Goal: Task Accomplishment & Management: Use online tool/utility

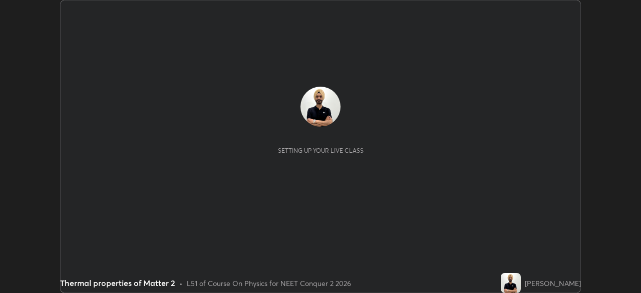
scroll to position [293, 640]
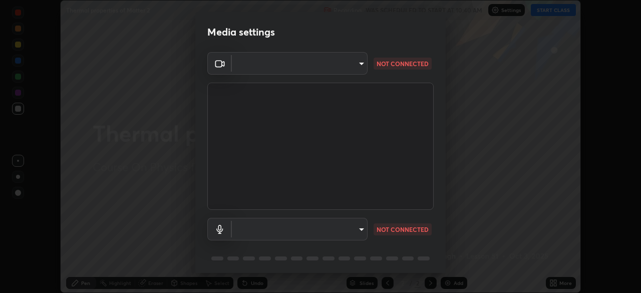
type input "72dbdc4cc3b3af6bca7f1e75d083a577e9752a5e240e0ef97287b3c987c4367e"
type input "default"
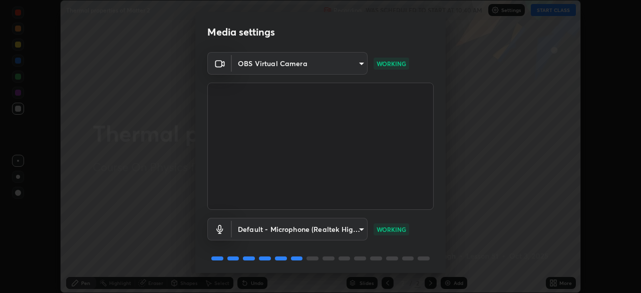
scroll to position [36, 0]
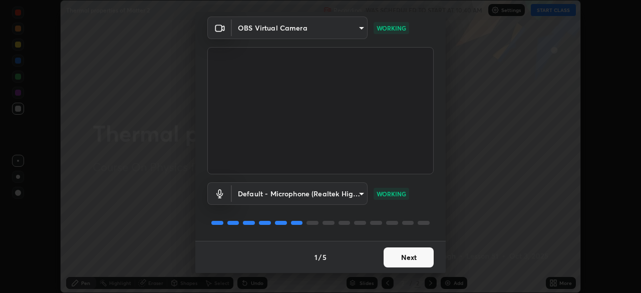
click at [414, 257] on button "Next" at bounding box center [408, 257] width 50 height 20
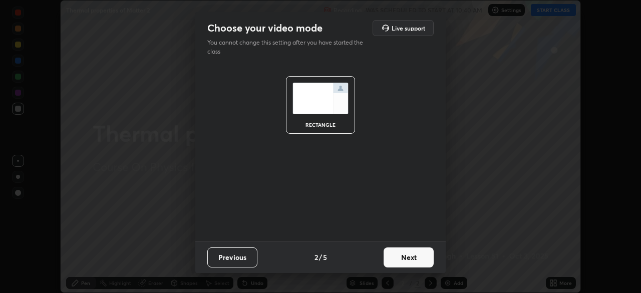
scroll to position [0, 0]
click at [414, 259] on button "Next" at bounding box center [408, 257] width 50 height 20
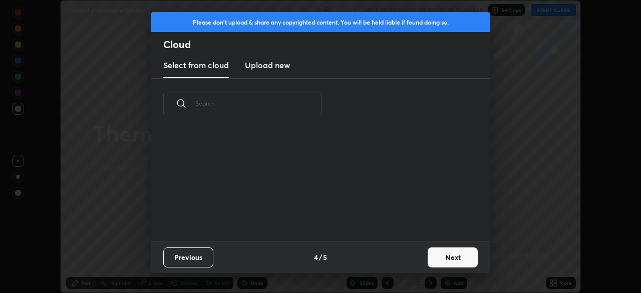
click at [415, 254] on div "Previous 4 / 5 Next" at bounding box center [320, 257] width 338 height 32
click at [455, 253] on button "Next" at bounding box center [453, 257] width 50 height 20
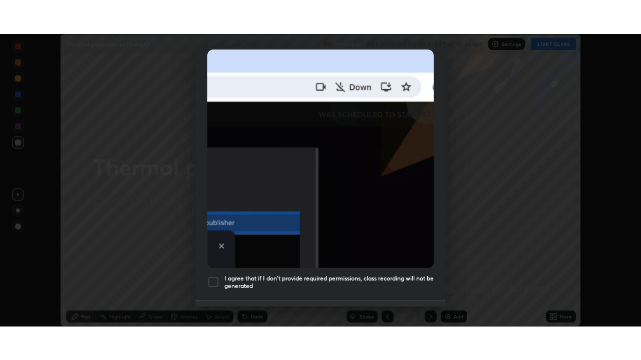
scroll to position [240, 0]
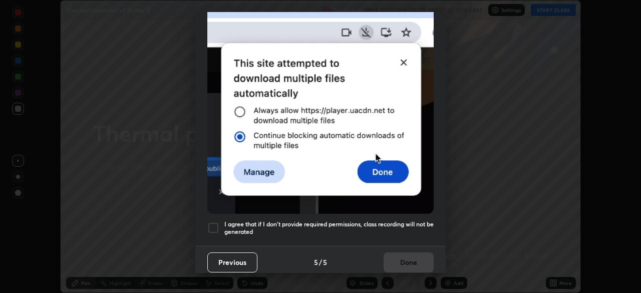
click at [212, 223] on div at bounding box center [213, 228] width 12 height 12
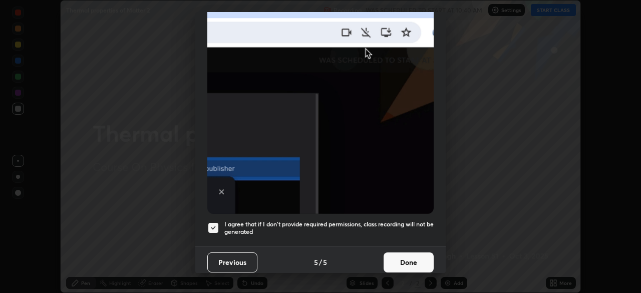
click at [418, 255] on button "Done" at bounding box center [408, 262] width 50 height 20
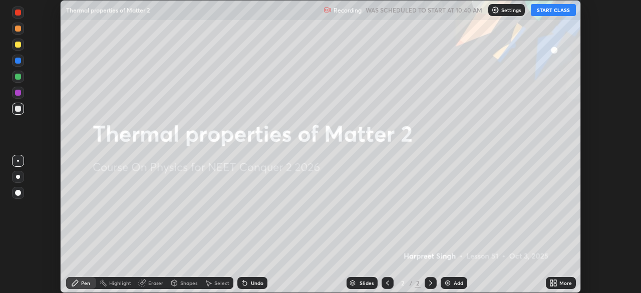
click at [551, 13] on button "START CLASS" at bounding box center [553, 10] width 45 height 12
click at [564, 281] on div "More" at bounding box center [565, 282] width 13 height 5
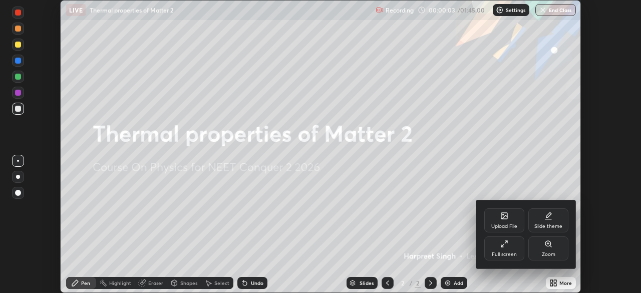
click at [510, 247] on div "Full screen" at bounding box center [504, 248] width 40 height 24
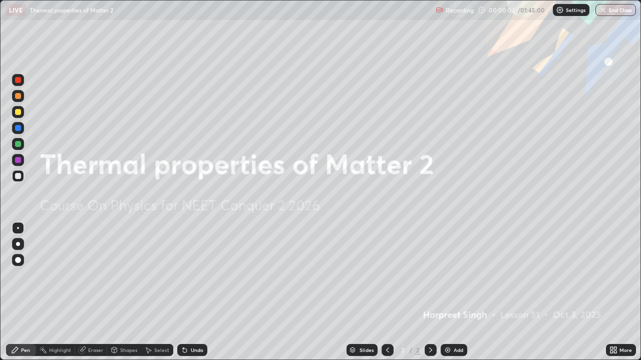
scroll to position [360, 641]
click at [457, 292] on div "Add" at bounding box center [459, 350] width 10 height 5
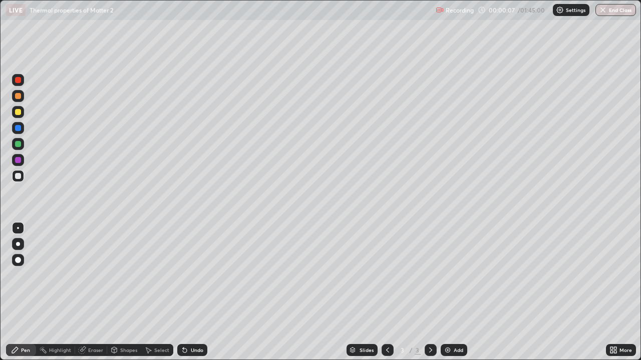
click at [18, 112] on div at bounding box center [18, 112] width 6 height 6
click at [17, 177] on div at bounding box center [18, 176] width 6 height 6
click at [95, 292] on div "Eraser" at bounding box center [95, 350] width 15 height 5
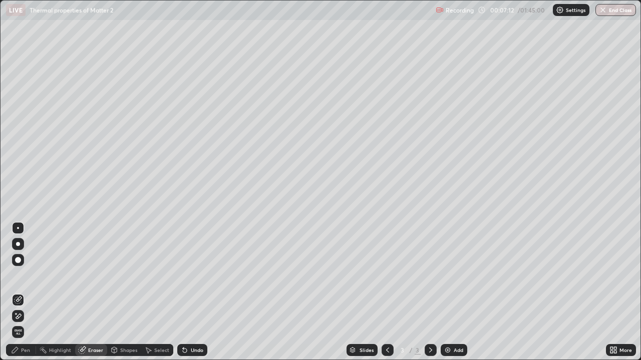
click at [26, 292] on div "Pen" at bounding box center [21, 350] width 30 height 12
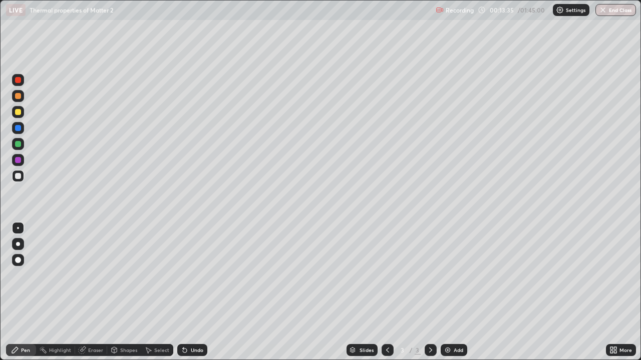
click at [97, 292] on div "Eraser" at bounding box center [91, 350] width 32 height 12
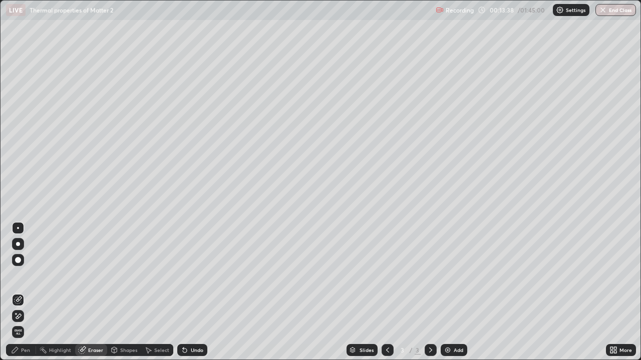
click at [21, 292] on div "Pen" at bounding box center [21, 350] width 30 height 12
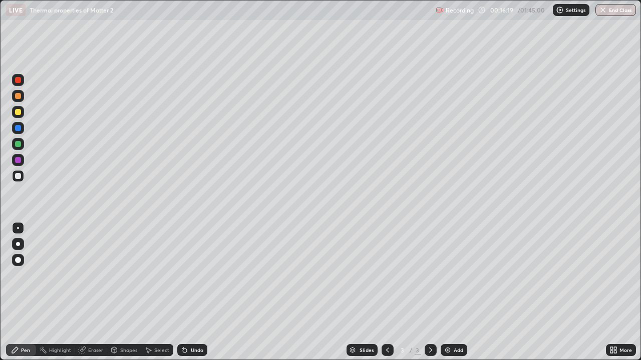
click at [19, 148] on div at bounding box center [18, 144] width 12 height 12
click at [22, 178] on div at bounding box center [18, 176] width 12 height 12
click at [98, 292] on div "Eraser" at bounding box center [95, 350] width 15 height 5
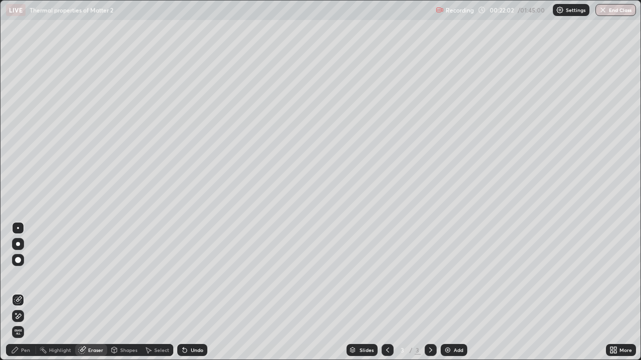
click at [26, 292] on div "Pen" at bounding box center [21, 350] width 30 height 12
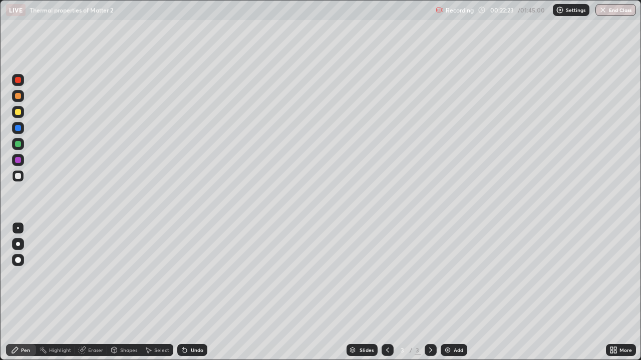
click at [17, 146] on div at bounding box center [18, 144] width 6 height 6
click at [18, 178] on div at bounding box center [18, 176] width 6 height 6
click at [457, 292] on div "Add" at bounding box center [459, 350] width 10 height 5
click at [20, 115] on div at bounding box center [18, 112] width 12 height 12
click at [95, 292] on div "Eraser" at bounding box center [95, 350] width 15 height 5
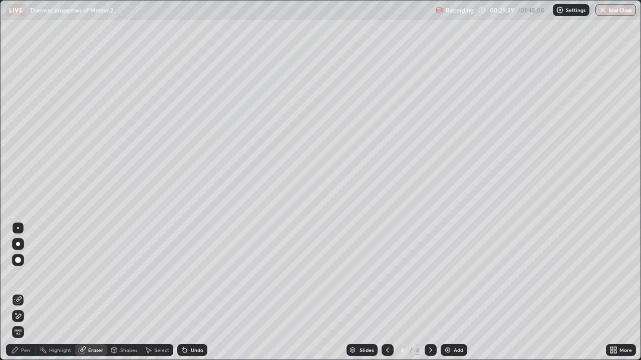
click at [27, 292] on div "Pen" at bounding box center [25, 350] width 9 height 5
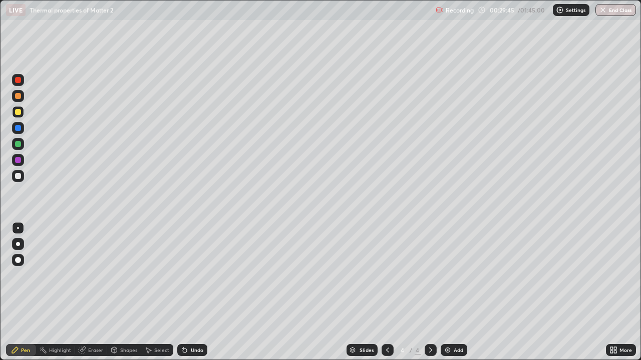
click at [21, 175] on div at bounding box center [18, 176] width 6 height 6
click at [94, 292] on div "Eraser" at bounding box center [95, 350] width 15 height 5
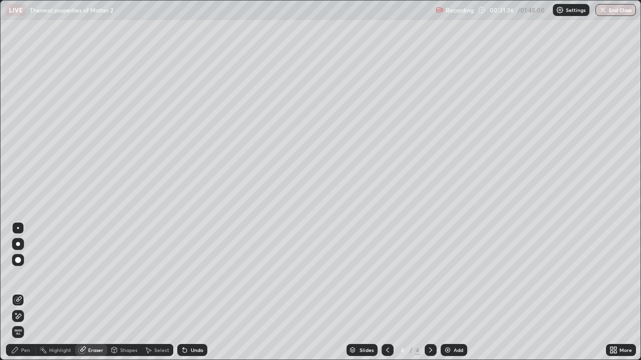
click at [24, 292] on div "Pen" at bounding box center [21, 350] width 30 height 12
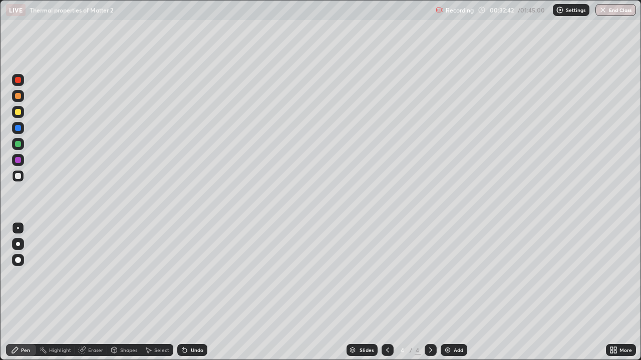
click at [97, 292] on div "Eraser" at bounding box center [95, 350] width 15 height 5
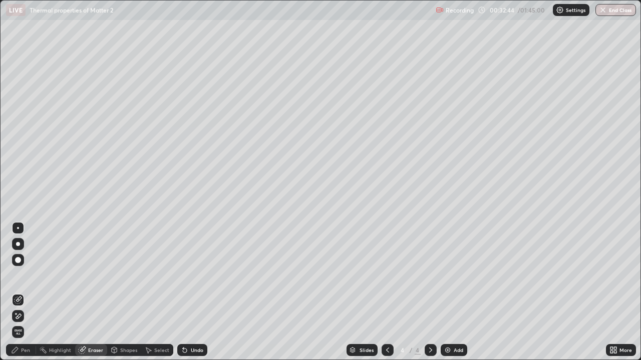
click at [24, 292] on div "Pen" at bounding box center [25, 350] width 9 height 5
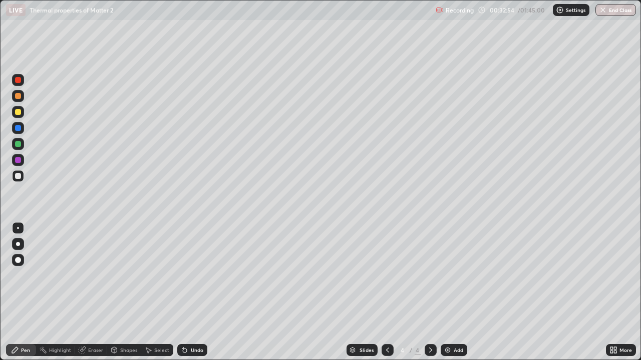
click at [92, 292] on div "Eraser" at bounding box center [91, 350] width 32 height 12
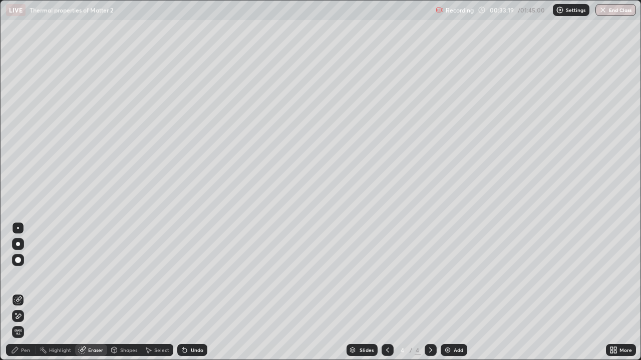
click at [29, 292] on div "Pen" at bounding box center [21, 350] width 30 height 12
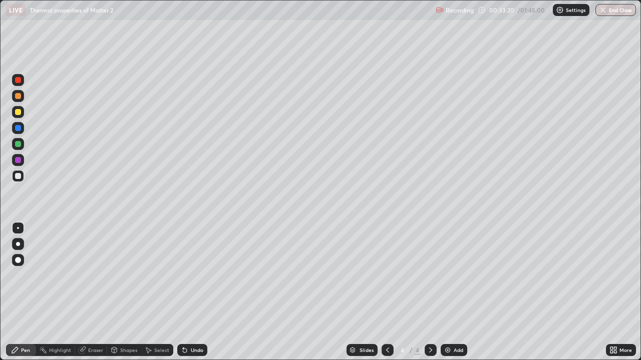
click at [20, 114] on div at bounding box center [18, 112] width 6 height 6
click at [97, 292] on div "Eraser" at bounding box center [95, 350] width 15 height 5
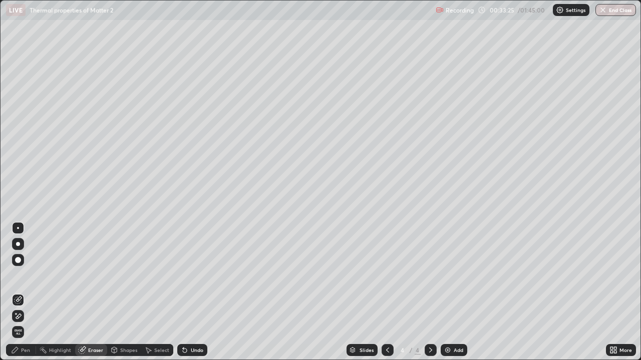
click at [28, 292] on div "Pen" at bounding box center [25, 350] width 9 height 5
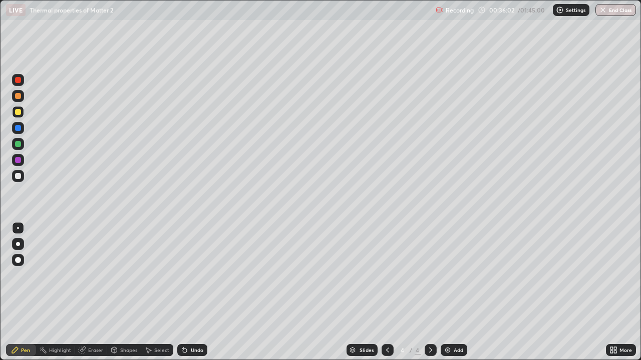
click at [455, 292] on div "Add" at bounding box center [459, 350] width 10 height 5
click at [19, 177] on div at bounding box center [18, 176] width 6 height 6
click at [96, 292] on div "Eraser" at bounding box center [91, 350] width 32 height 12
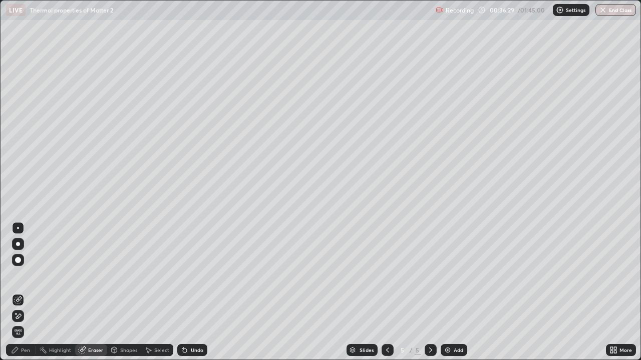
click at [31, 292] on div "Pen" at bounding box center [21, 350] width 30 height 12
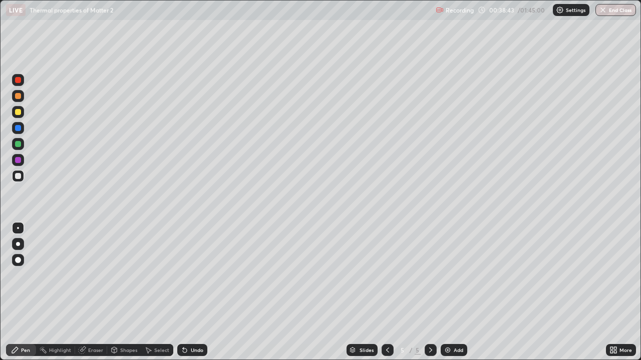
click at [18, 112] on div at bounding box center [18, 112] width 6 height 6
click at [16, 178] on div at bounding box center [18, 176] width 6 height 6
click at [19, 115] on div at bounding box center [18, 112] width 6 height 6
click at [18, 144] on div at bounding box center [18, 144] width 6 height 6
click at [17, 128] on div at bounding box center [18, 128] width 6 height 6
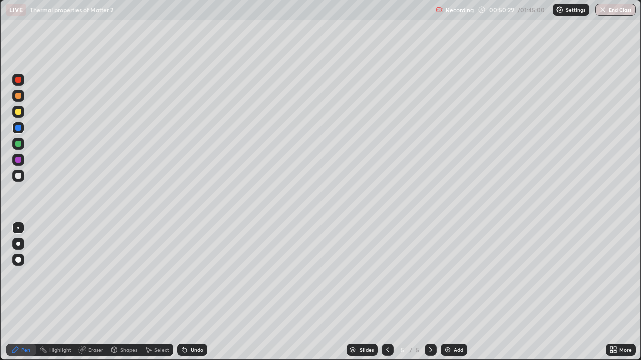
click at [18, 145] on div at bounding box center [18, 144] width 6 height 6
click at [16, 178] on div at bounding box center [18, 176] width 6 height 6
click at [457, 292] on div "Add" at bounding box center [459, 350] width 10 height 5
click at [89, 292] on div "Eraser" at bounding box center [95, 350] width 15 height 5
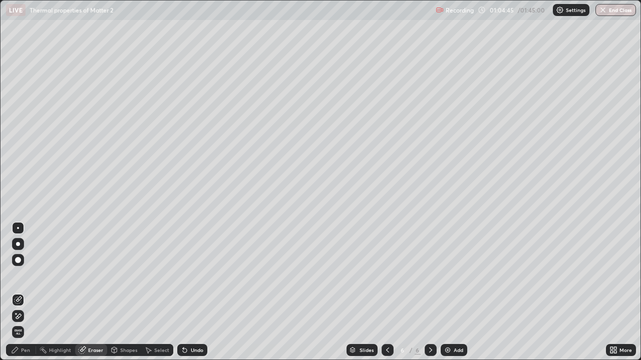
click at [30, 292] on div "Pen" at bounding box center [21, 350] width 30 height 12
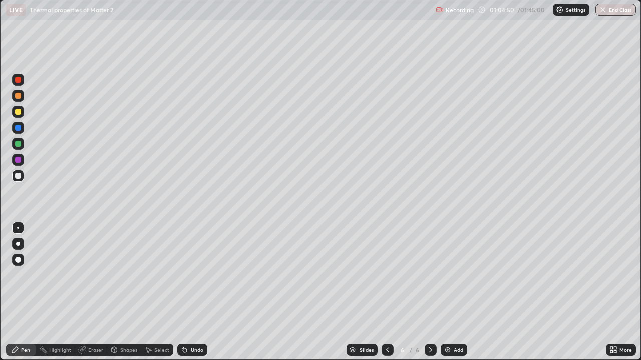
click at [95, 292] on div "Eraser" at bounding box center [95, 350] width 15 height 5
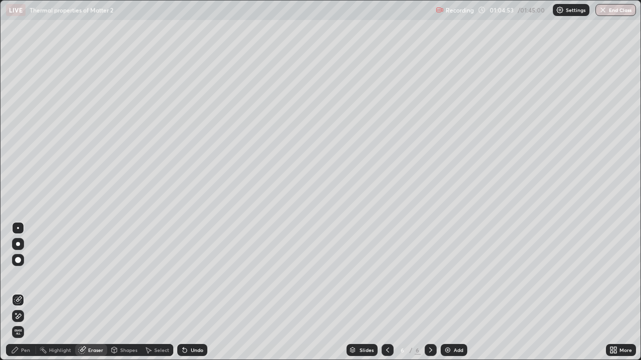
click at [27, 292] on div "Pen" at bounding box center [25, 350] width 9 height 5
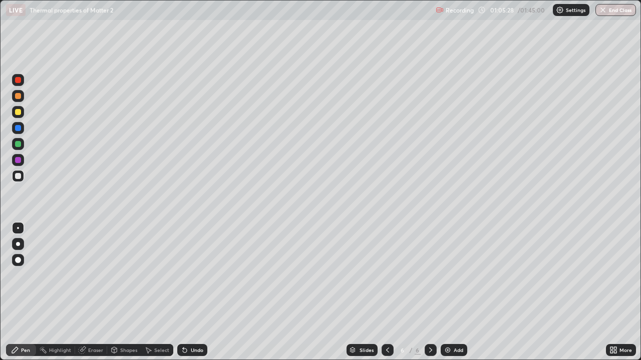
click at [94, 292] on div "Eraser" at bounding box center [95, 350] width 15 height 5
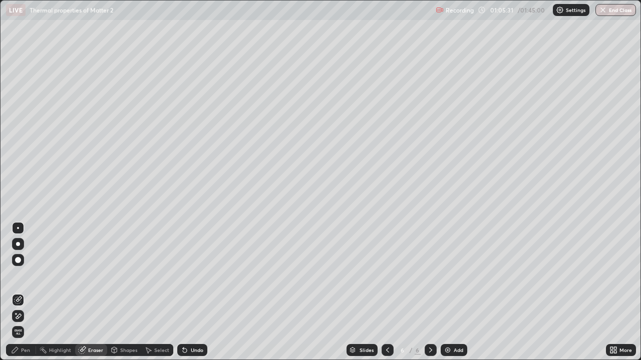
click at [25, 292] on div "Pen" at bounding box center [25, 350] width 9 height 5
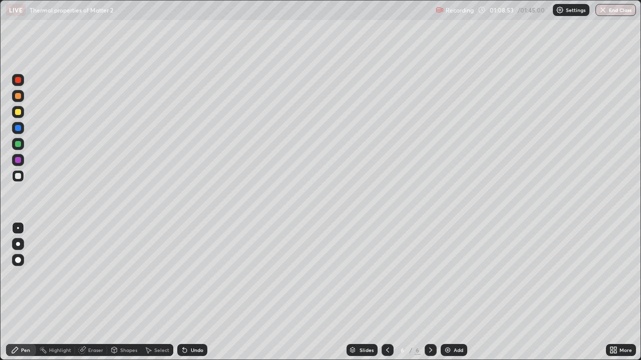
click at [20, 114] on div at bounding box center [18, 112] width 6 height 6
click at [454, 292] on div "Add" at bounding box center [459, 350] width 10 height 5
click at [16, 175] on div at bounding box center [18, 176] width 6 height 6
click at [19, 112] on div at bounding box center [18, 112] width 6 height 6
click at [18, 176] on div at bounding box center [18, 176] width 6 height 6
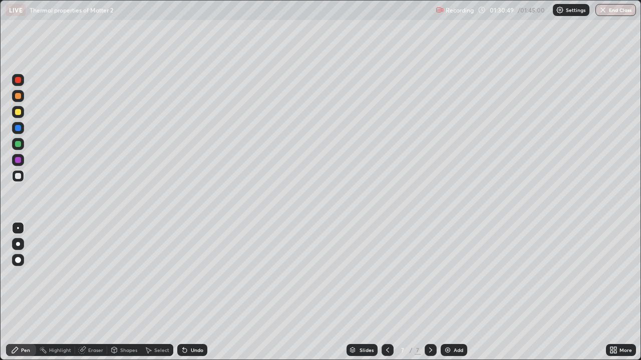
click at [454, 292] on div "Add" at bounding box center [459, 350] width 10 height 5
click at [21, 113] on div at bounding box center [18, 112] width 12 height 12
click at [95, 292] on div "Eraser" at bounding box center [95, 350] width 15 height 5
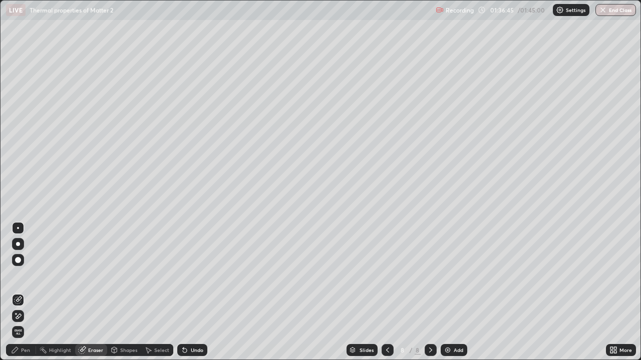
click at [24, 292] on div "Pen" at bounding box center [25, 350] width 9 height 5
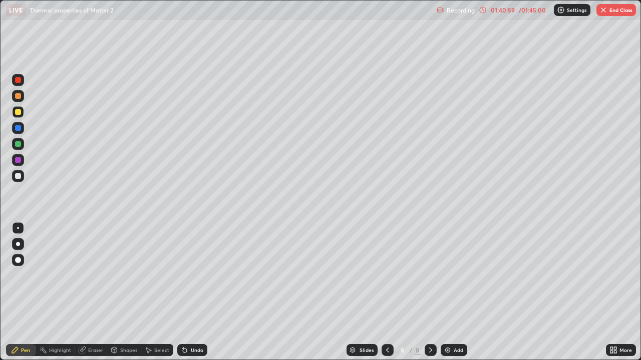
click at [457, 292] on div "Add" at bounding box center [459, 350] width 10 height 5
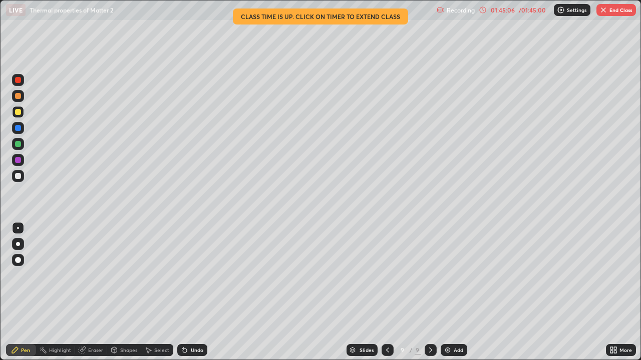
click at [538, 13] on div "/ 01:45:00" at bounding box center [532, 10] width 31 height 6
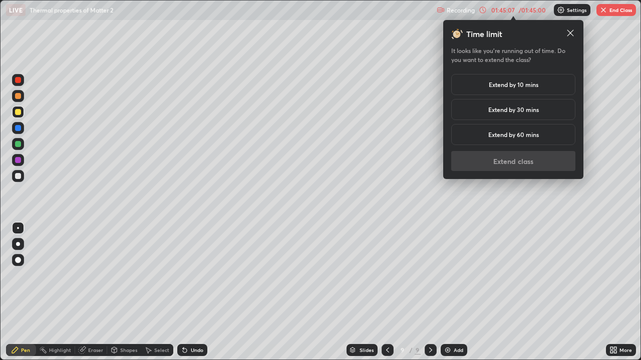
click at [526, 83] on h5 "Extend by 10 mins" at bounding box center [514, 84] width 50 height 9
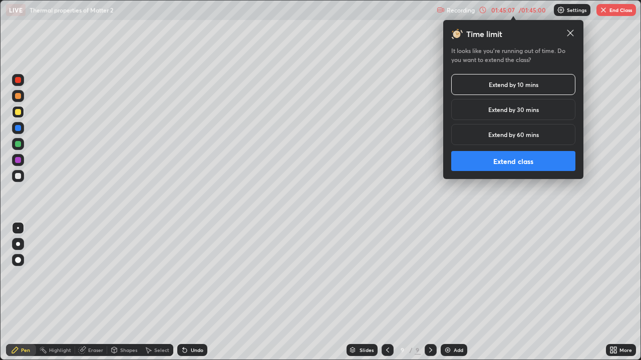
click at [522, 167] on button "Extend class" at bounding box center [513, 161] width 124 height 20
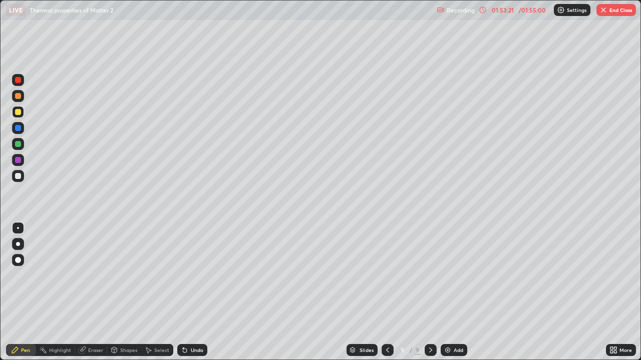
click at [621, 11] on button "End Class" at bounding box center [616, 10] width 40 height 12
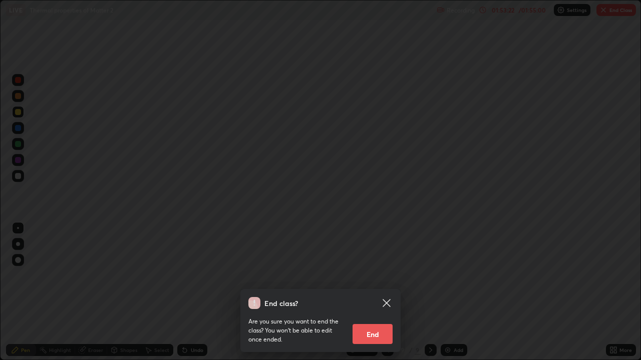
click at [387, 292] on button "End" at bounding box center [372, 334] width 40 height 20
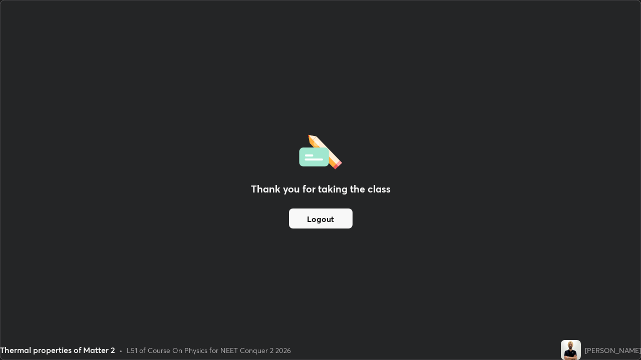
click at [346, 223] on button "Logout" at bounding box center [321, 219] width 64 height 20
